Goal: Information Seeking & Learning: Learn about a topic

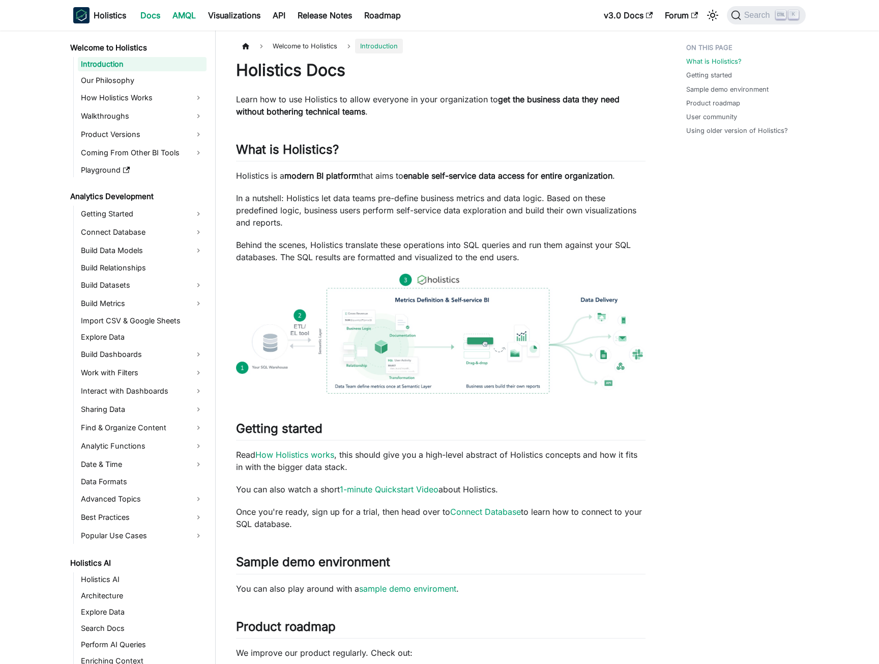
click at [187, 17] on link "AMQL" at bounding box center [184, 15] width 36 height 16
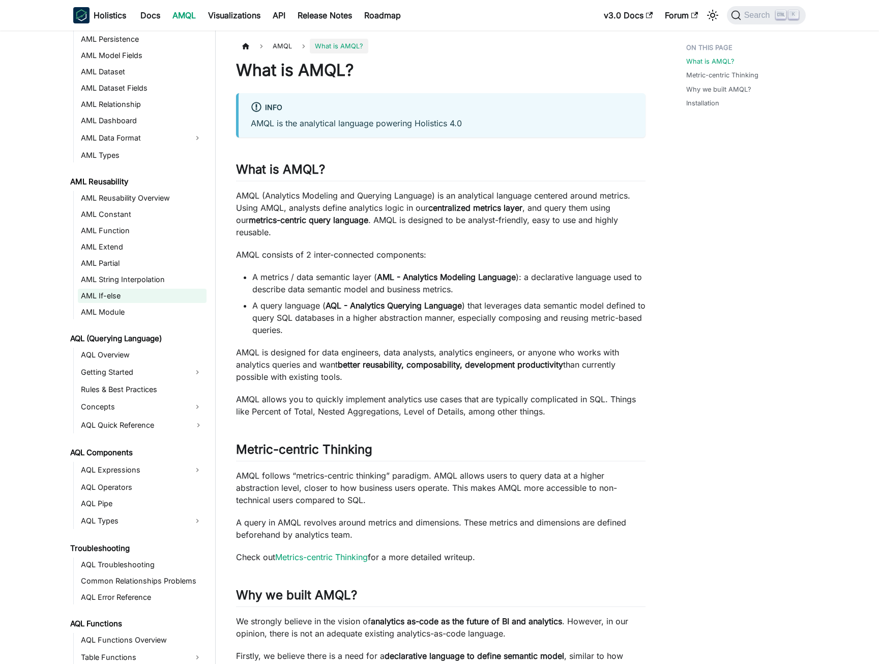
scroll to position [356, 0]
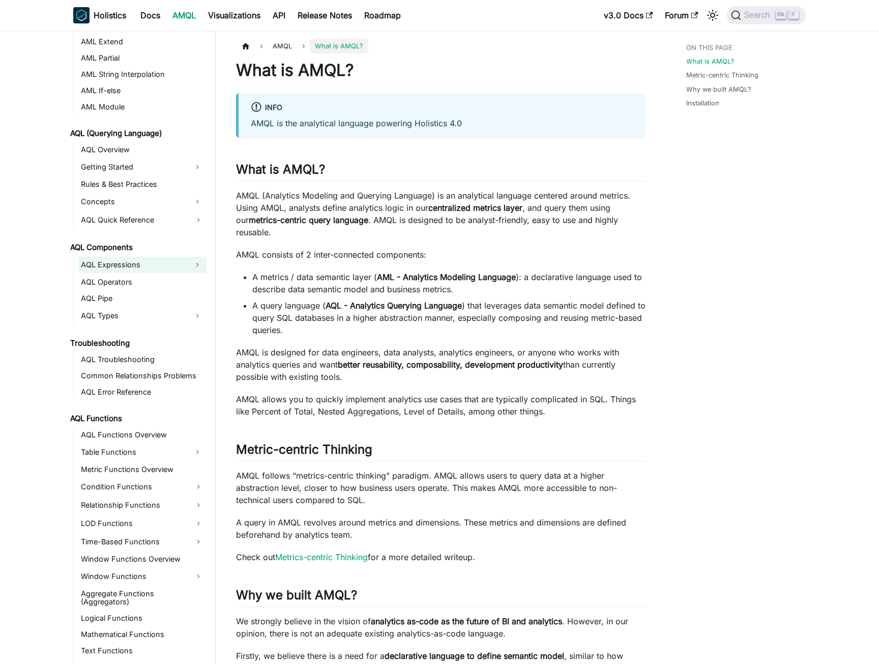
click at [125, 264] on link "AQL Expressions" at bounding box center [133, 264] width 110 height 16
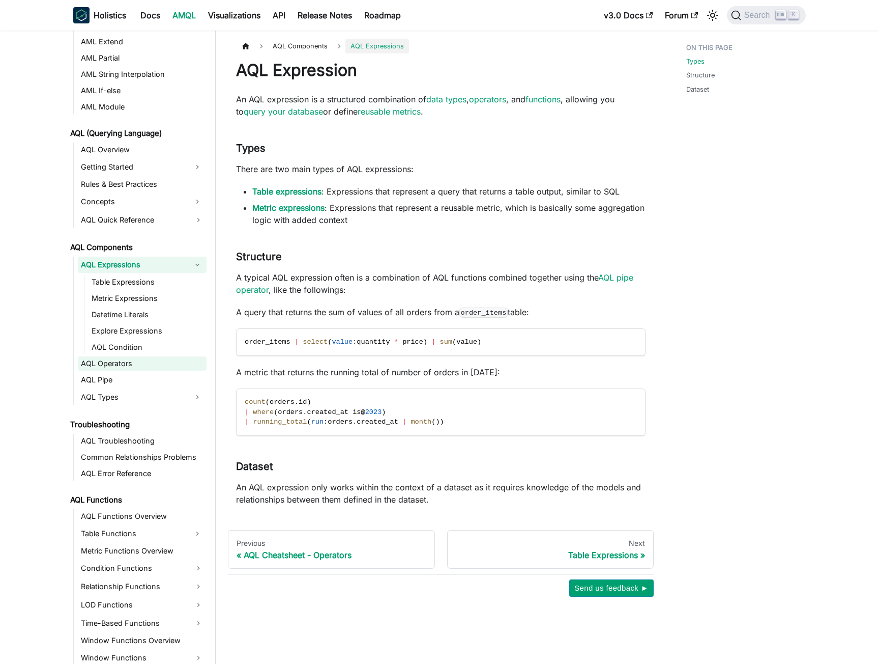
click at [127, 362] on link "AQL Operators" at bounding box center [142, 363] width 129 height 14
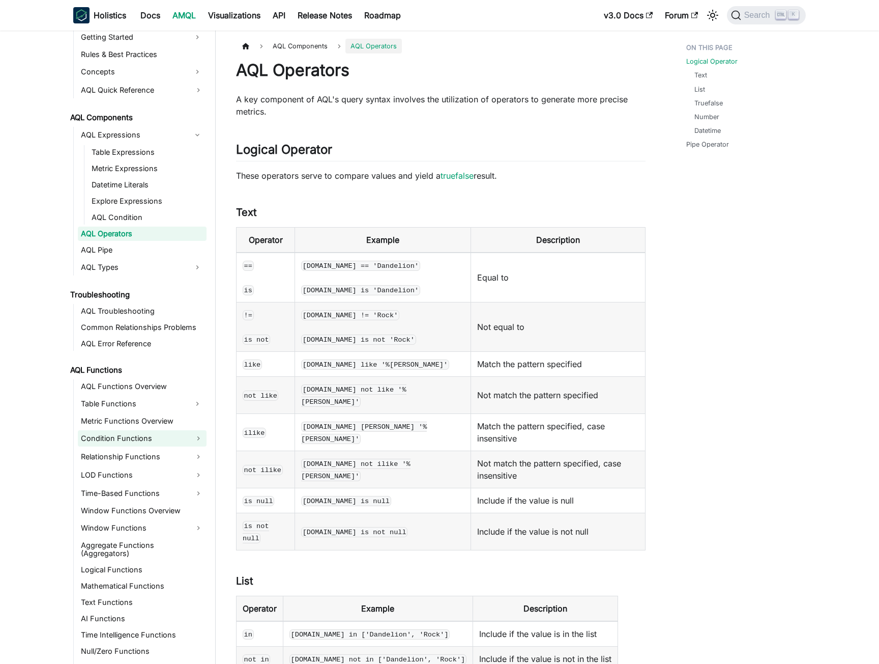
scroll to position [493, 0]
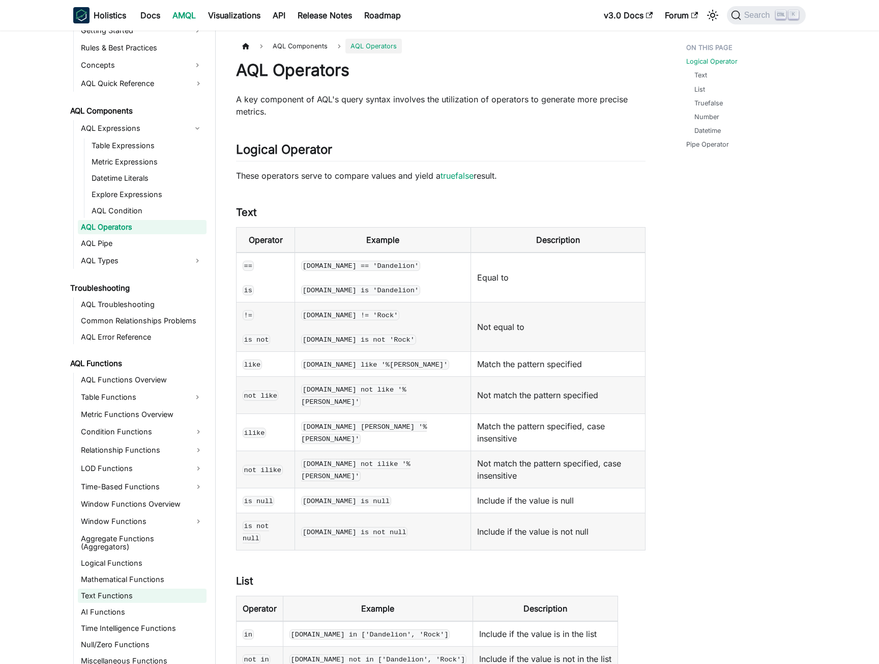
click at [121, 592] on link "Text Functions" at bounding box center [142, 595] width 129 height 14
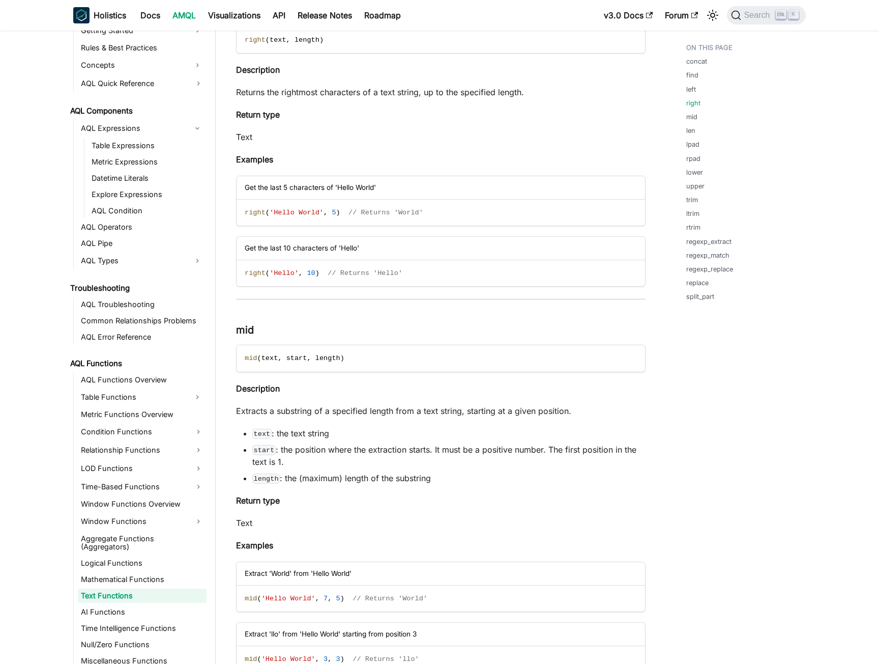
scroll to position [1170, 0]
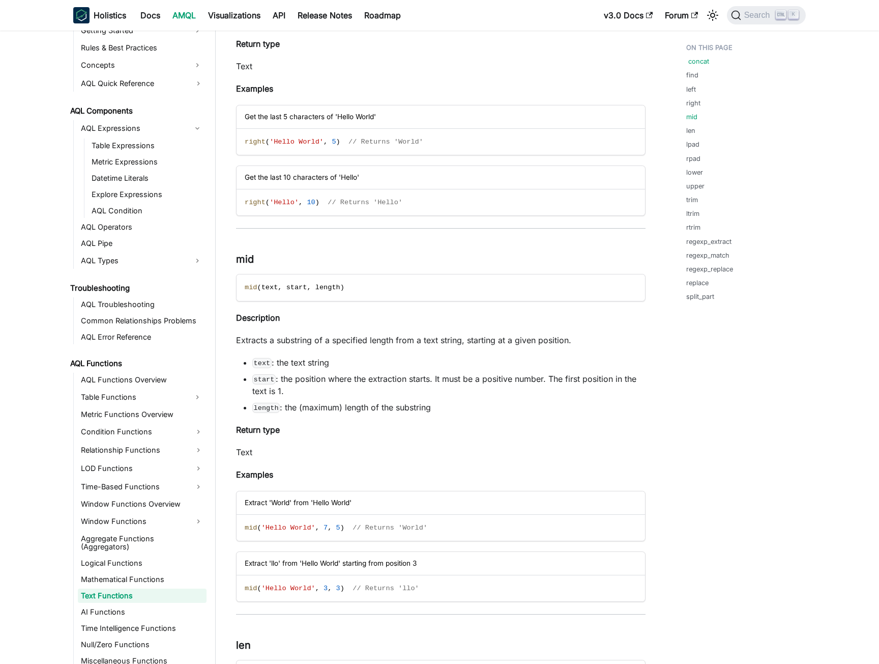
click at [697, 61] on link "concat" at bounding box center [698, 61] width 21 height 10
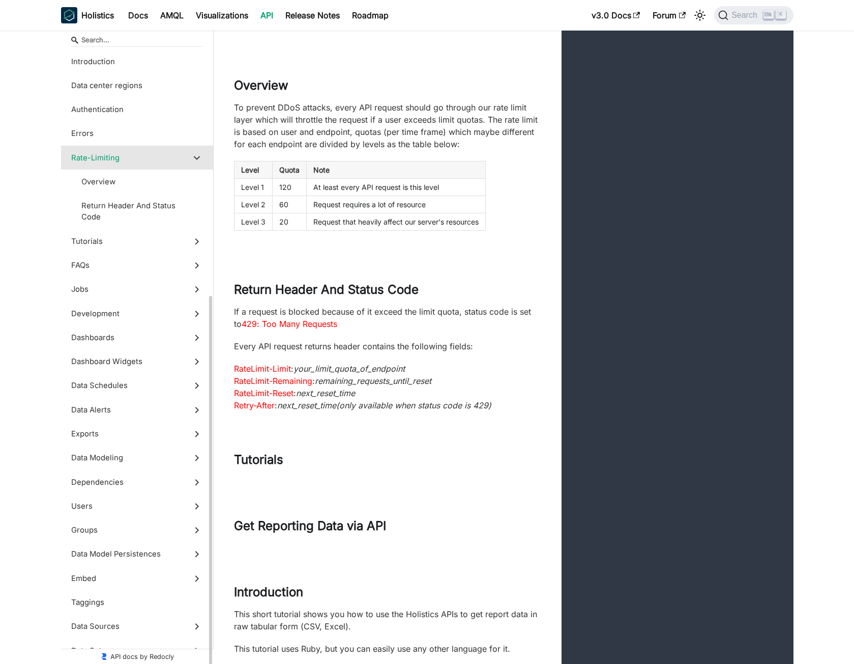
scroll to position [135, 0]
